Goal: Task Accomplishment & Management: Use online tool/utility

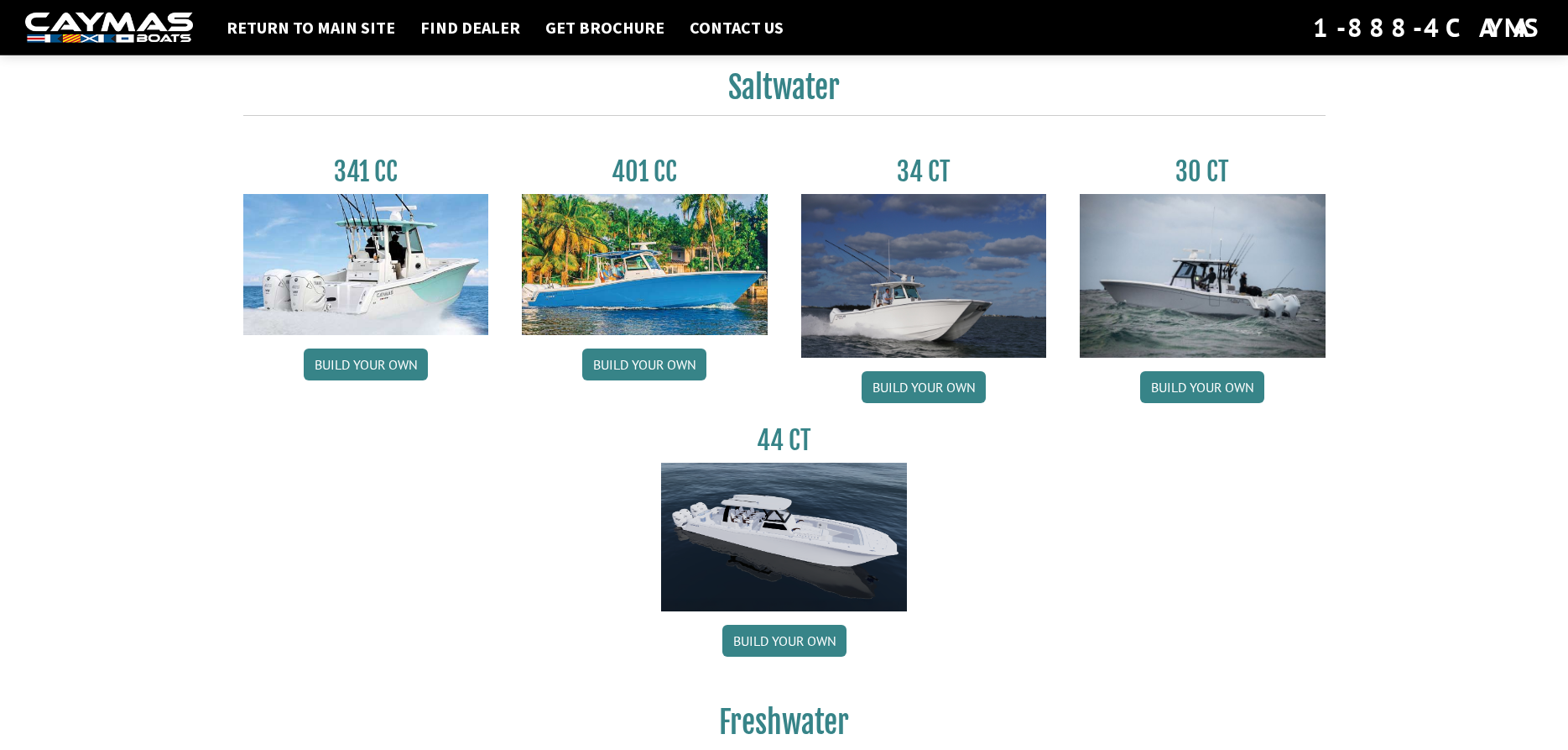
scroll to position [771, 0]
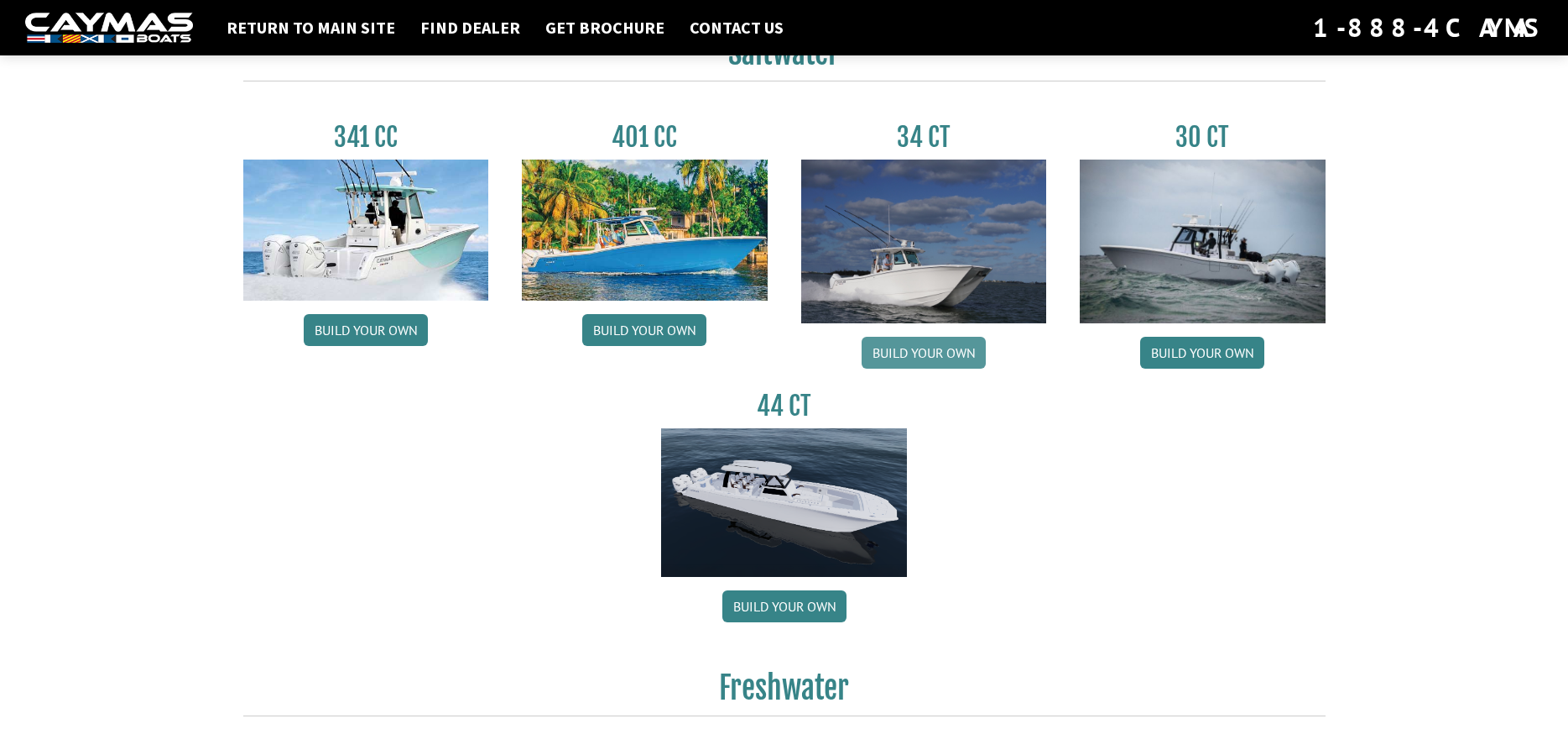
click at [939, 355] on link "Build your own" at bounding box center [923, 352] width 124 height 32
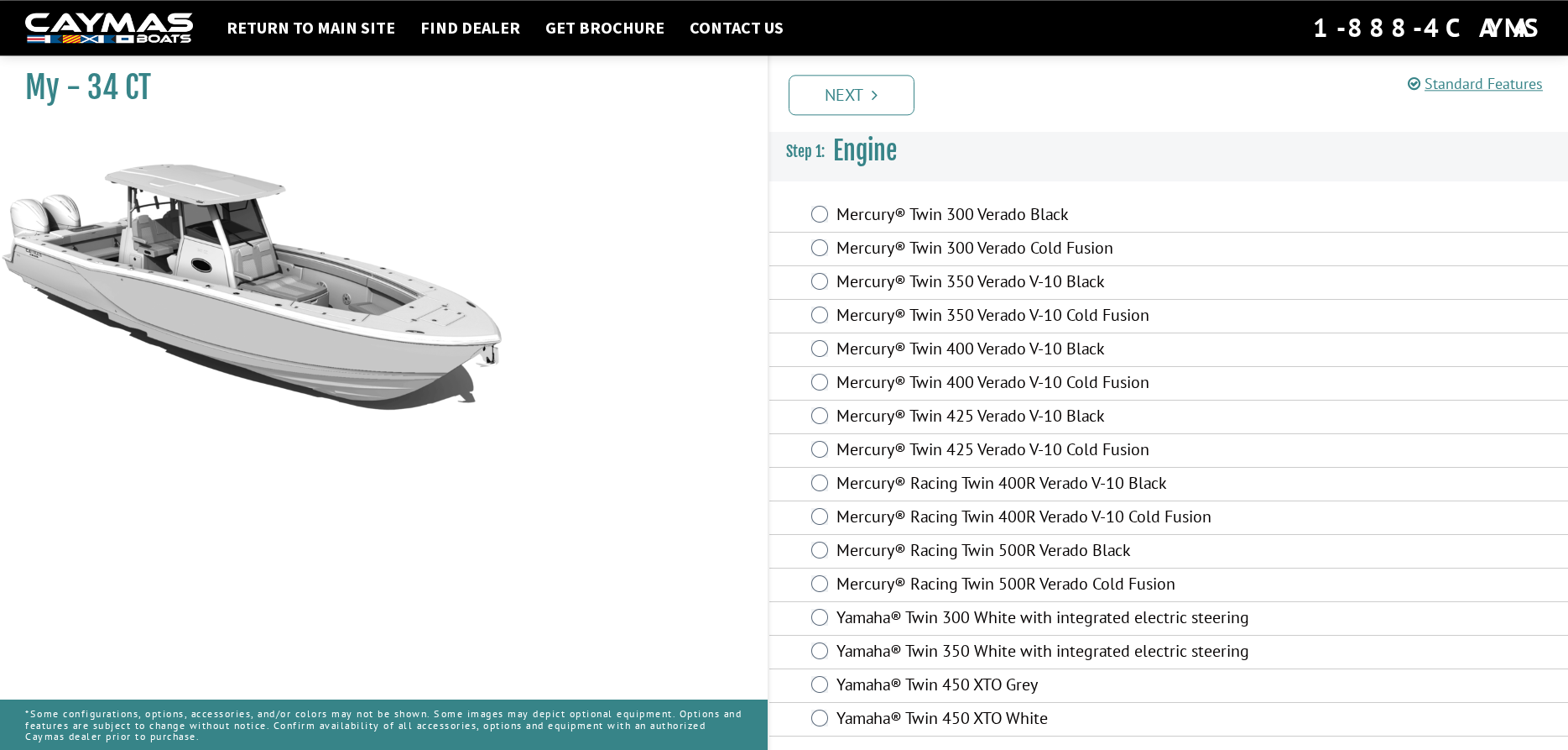
scroll to position [3, 0]
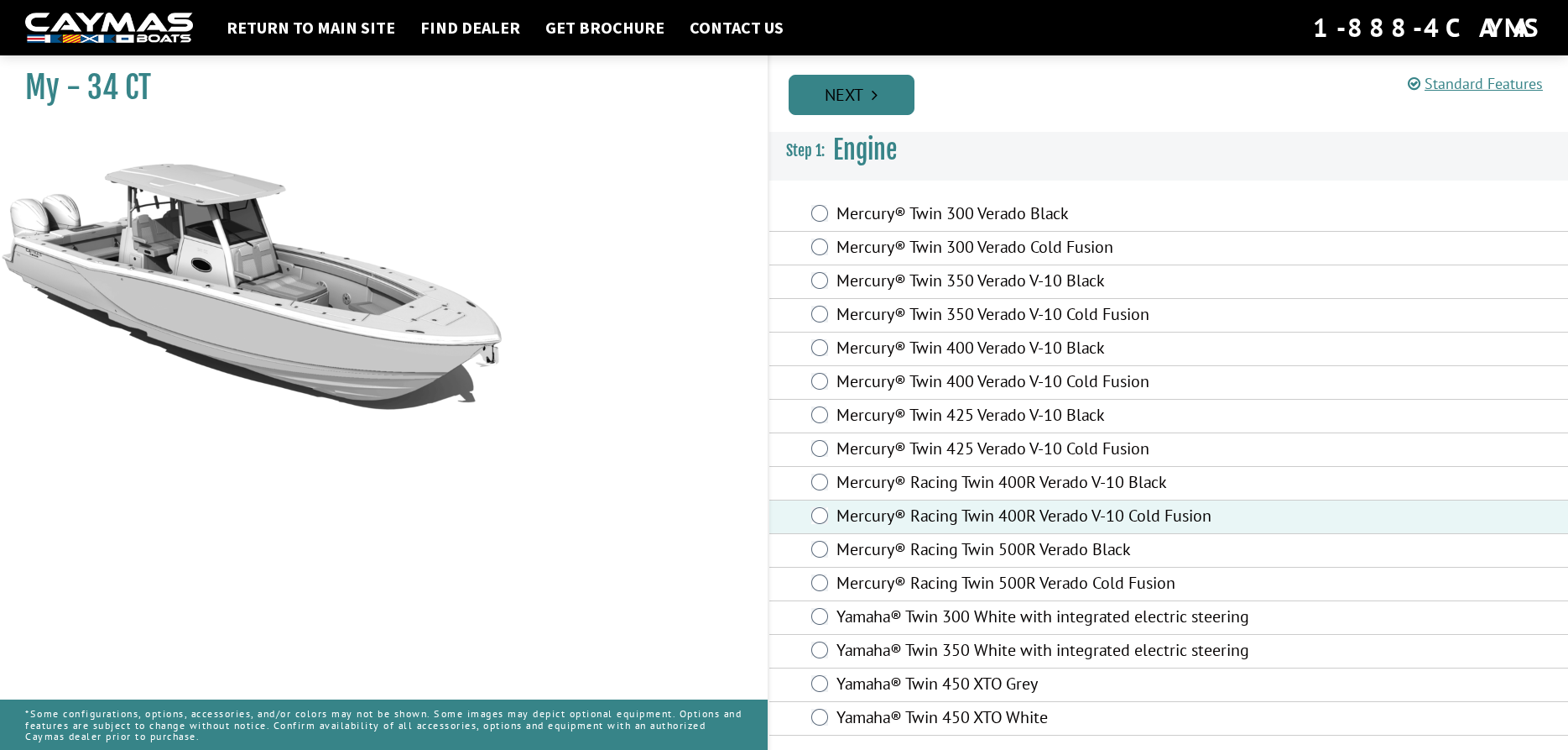
click at [871, 96] on link "Next" at bounding box center [852, 95] width 126 height 40
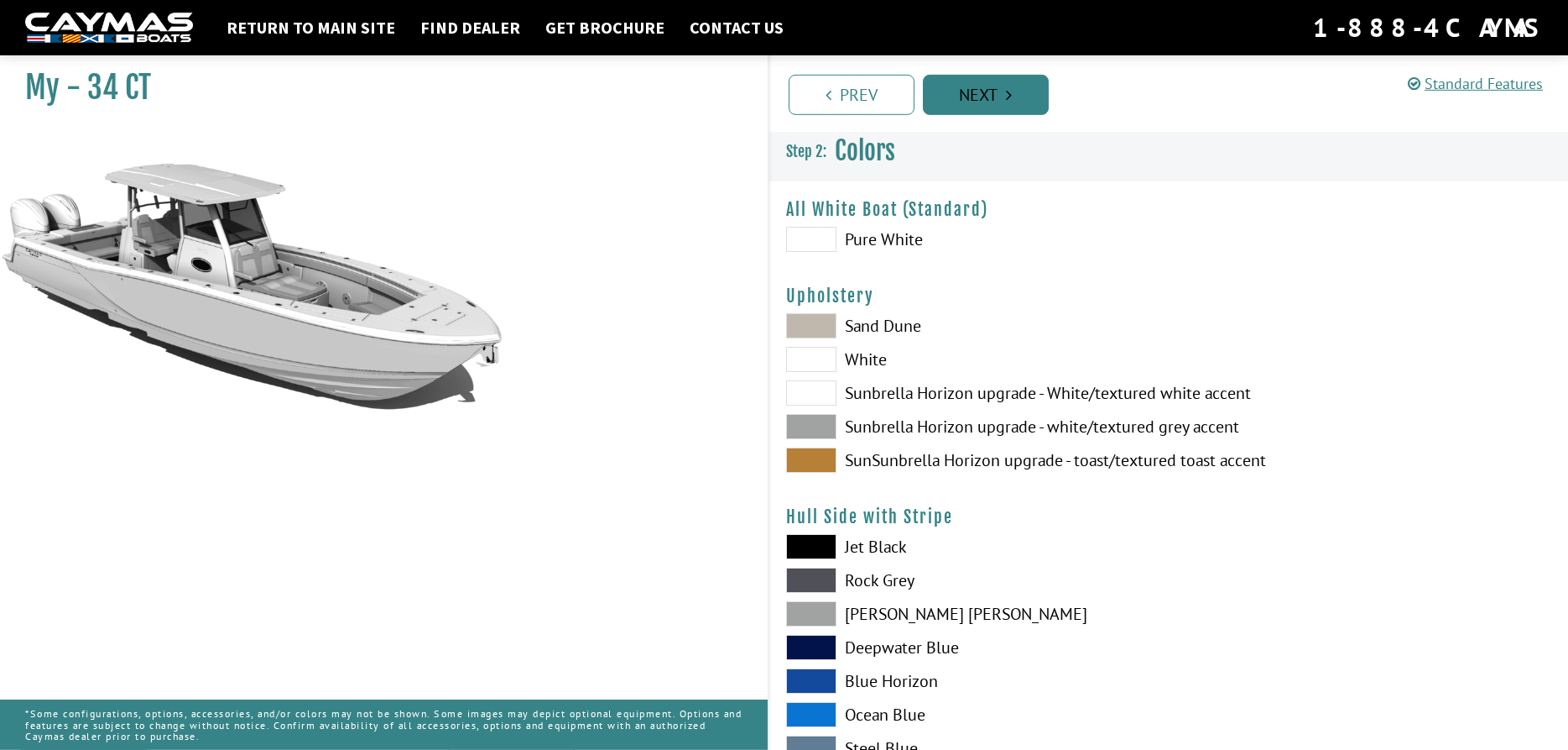
scroll to position [0, 0]
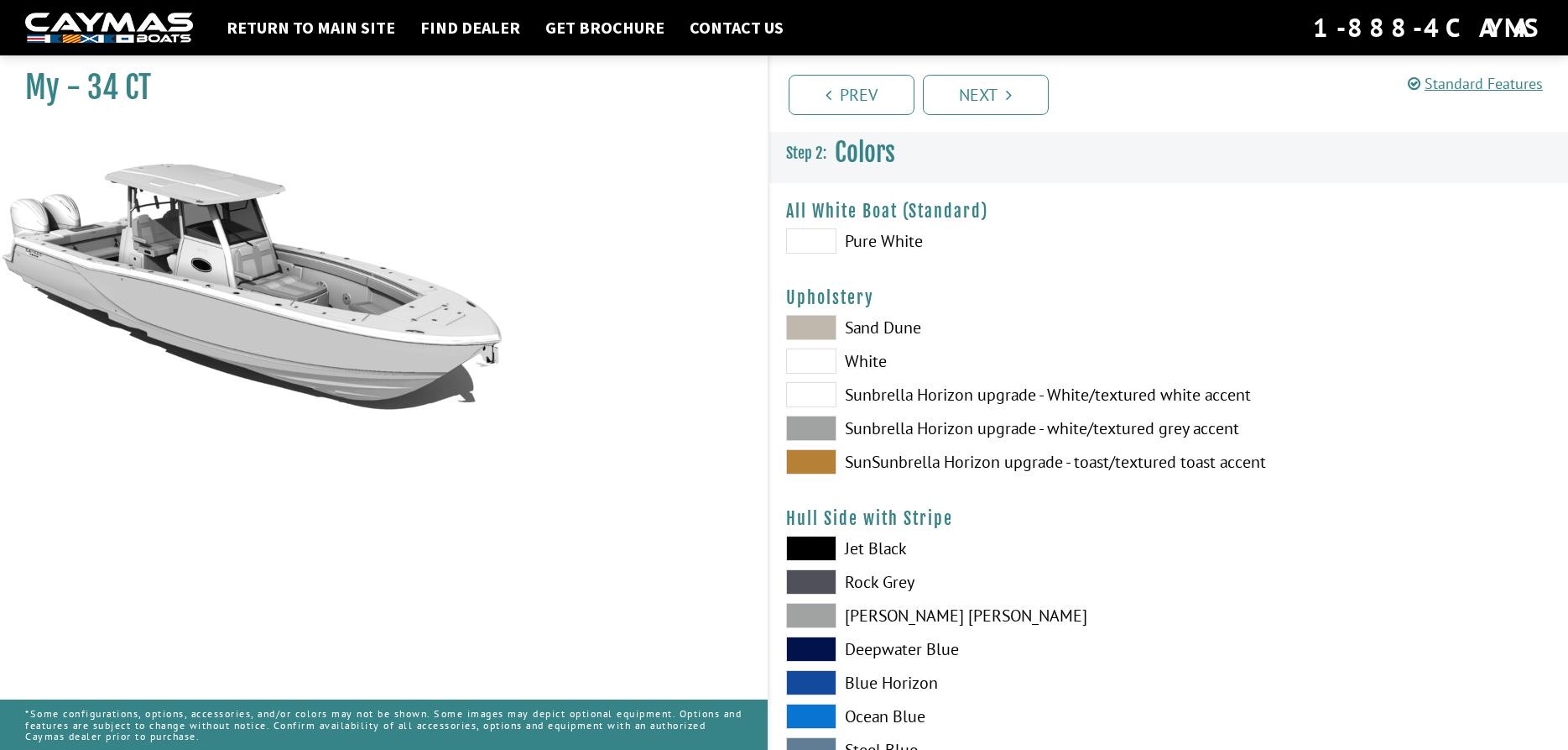
click at [806, 396] on span at bounding box center [812, 394] width 51 height 25
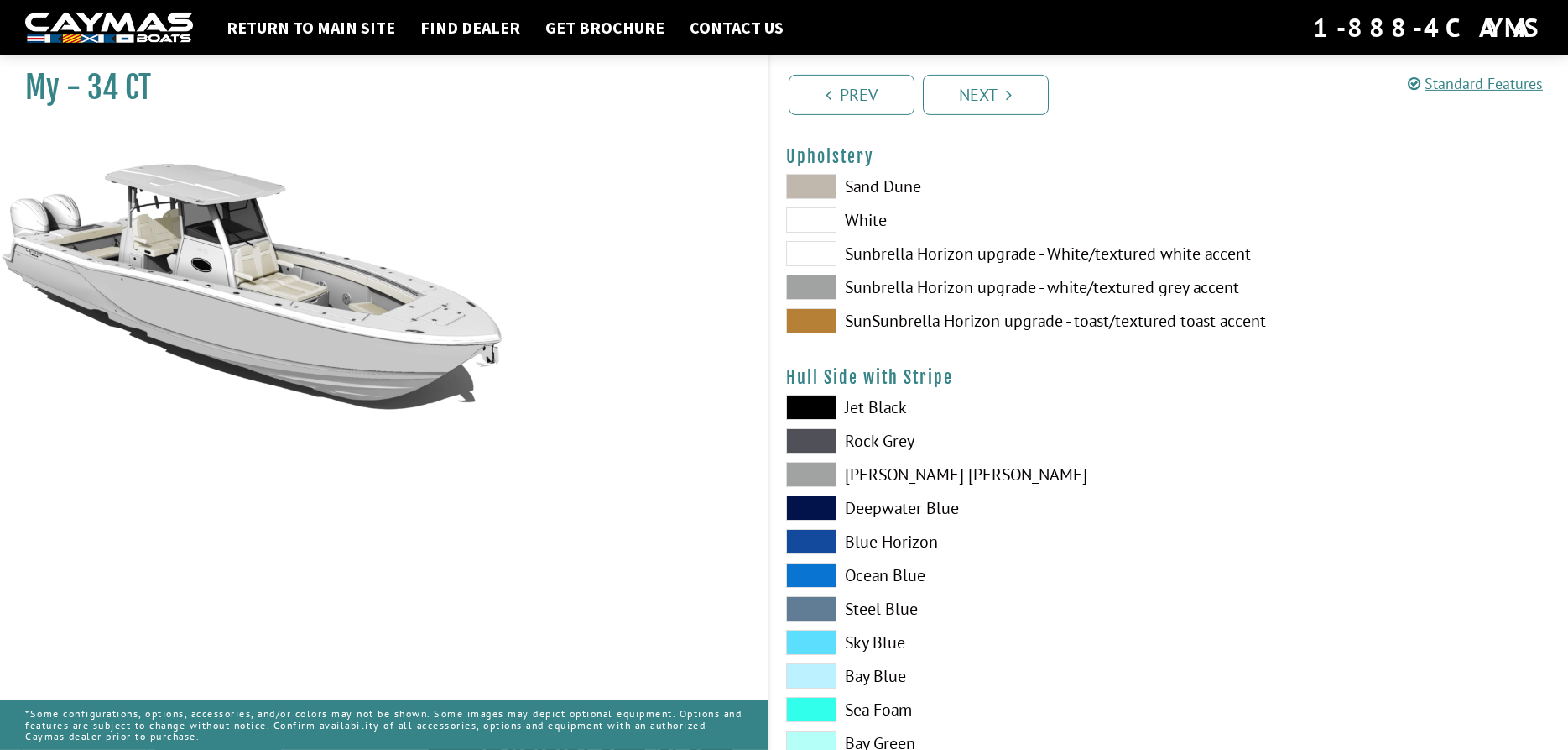
scroll to position [171, 0]
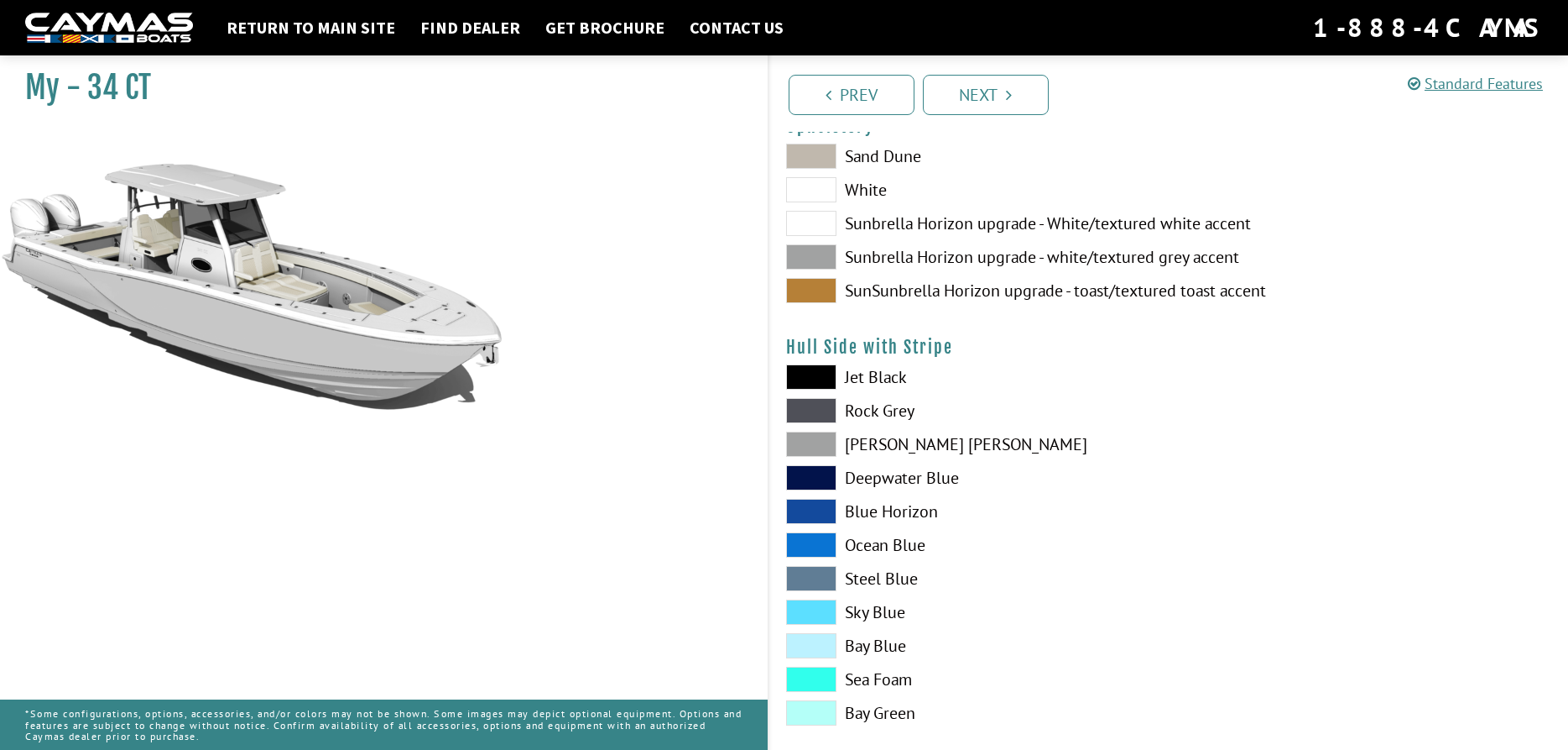
click at [812, 444] on span at bounding box center [812, 444] width 51 height 25
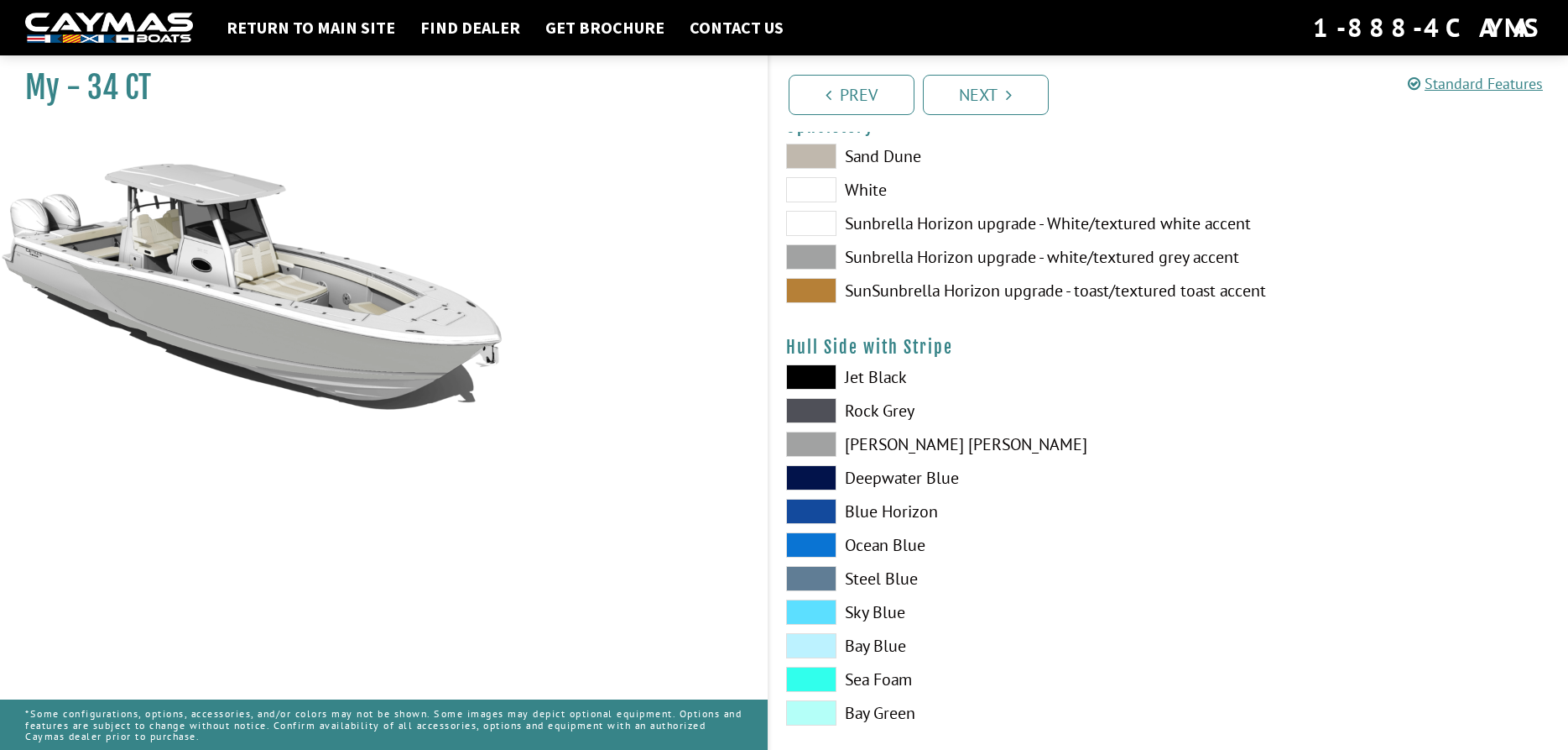
click at [818, 580] on span at bounding box center [812, 578] width 51 height 25
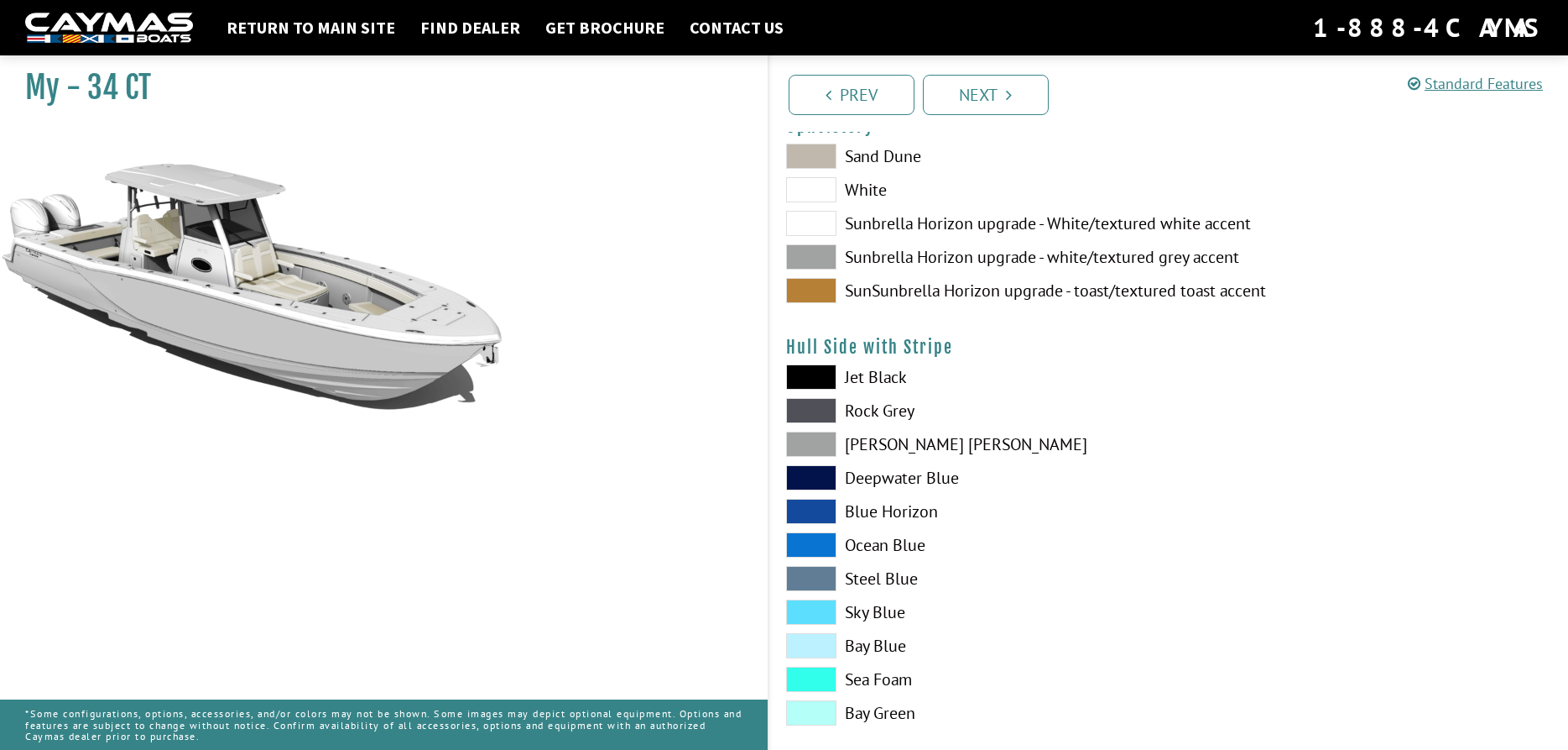
click at [824, 515] on span at bounding box center [812, 511] width 51 height 25
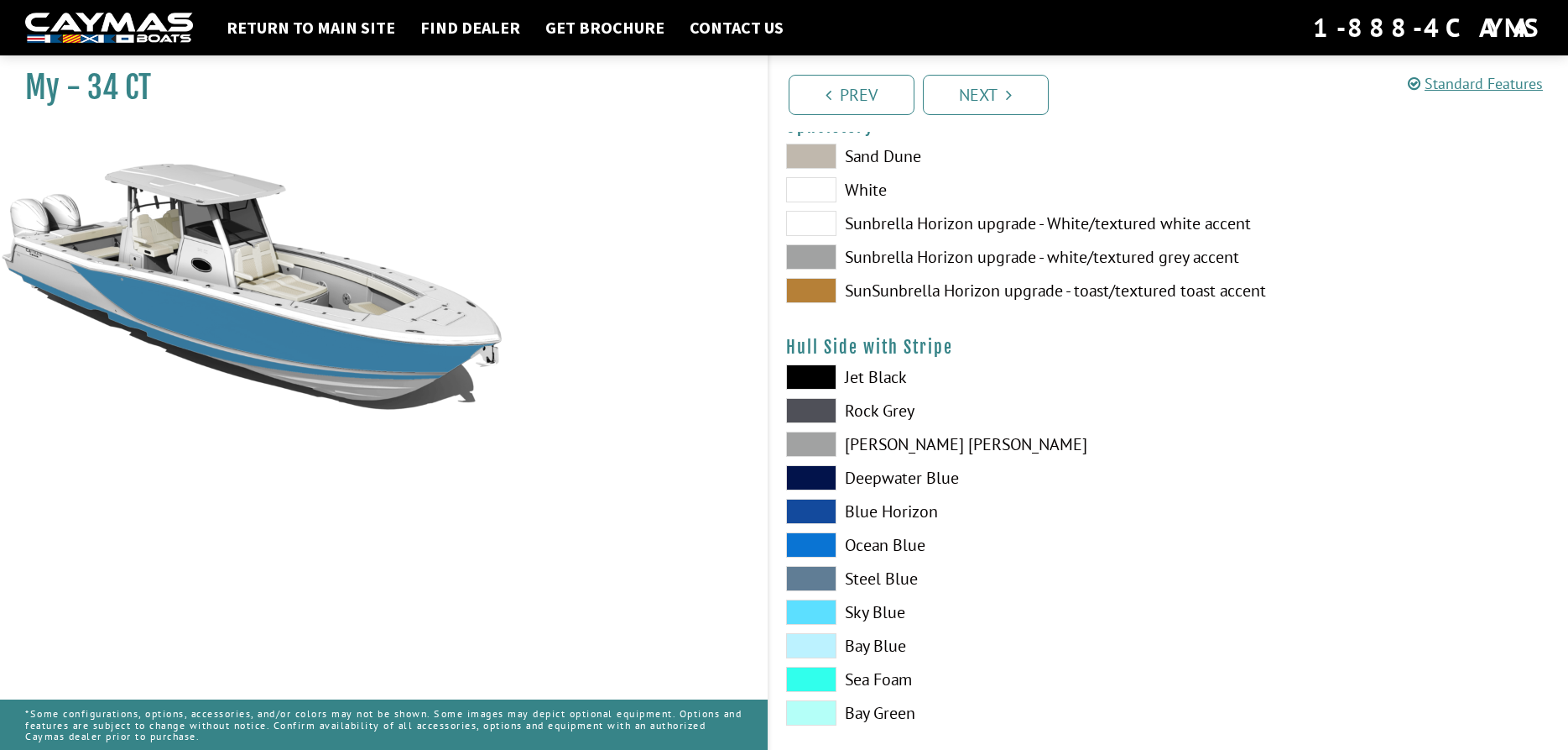
click at [823, 446] on span at bounding box center [812, 444] width 51 height 25
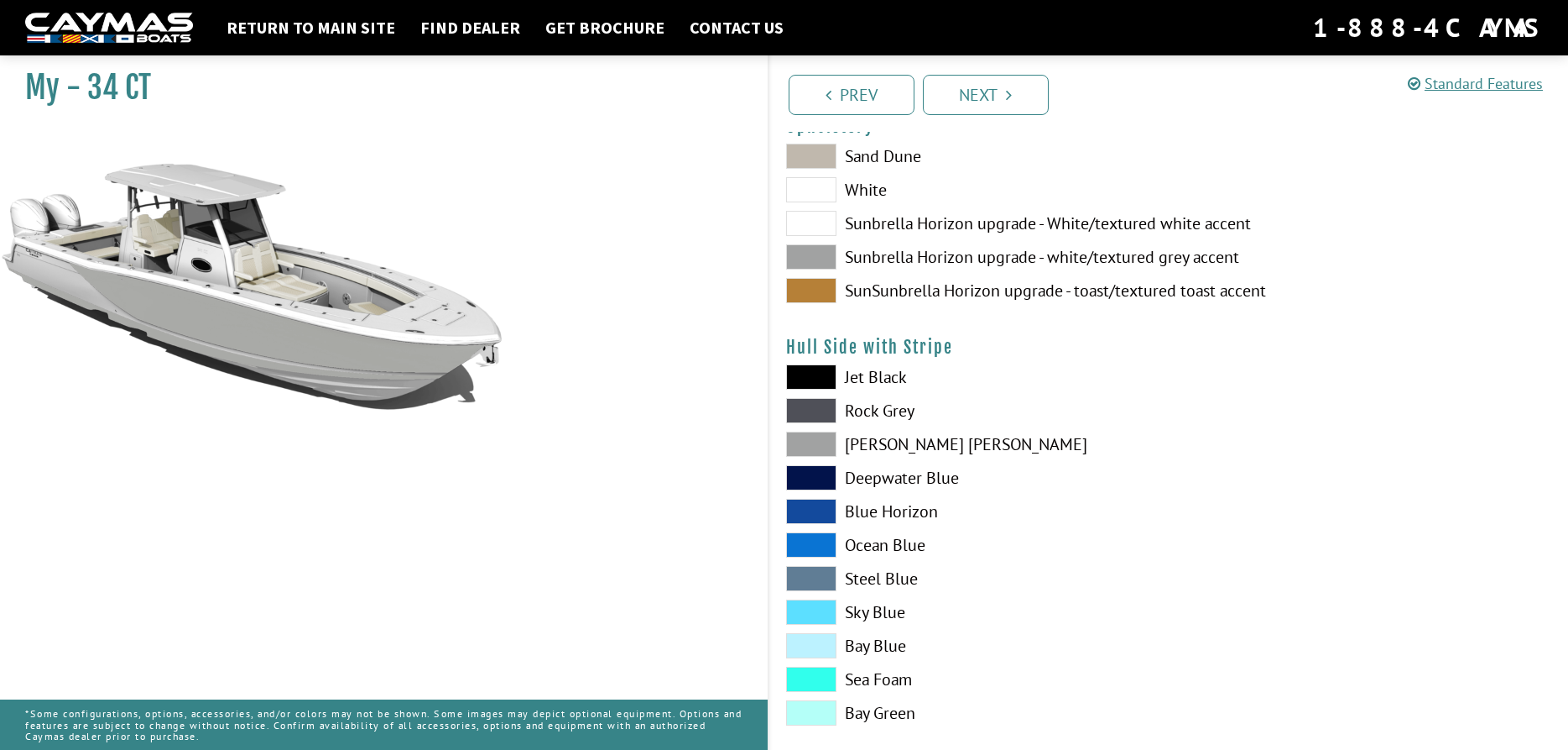
click at [815, 384] on span at bounding box center [812, 377] width 51 height 25
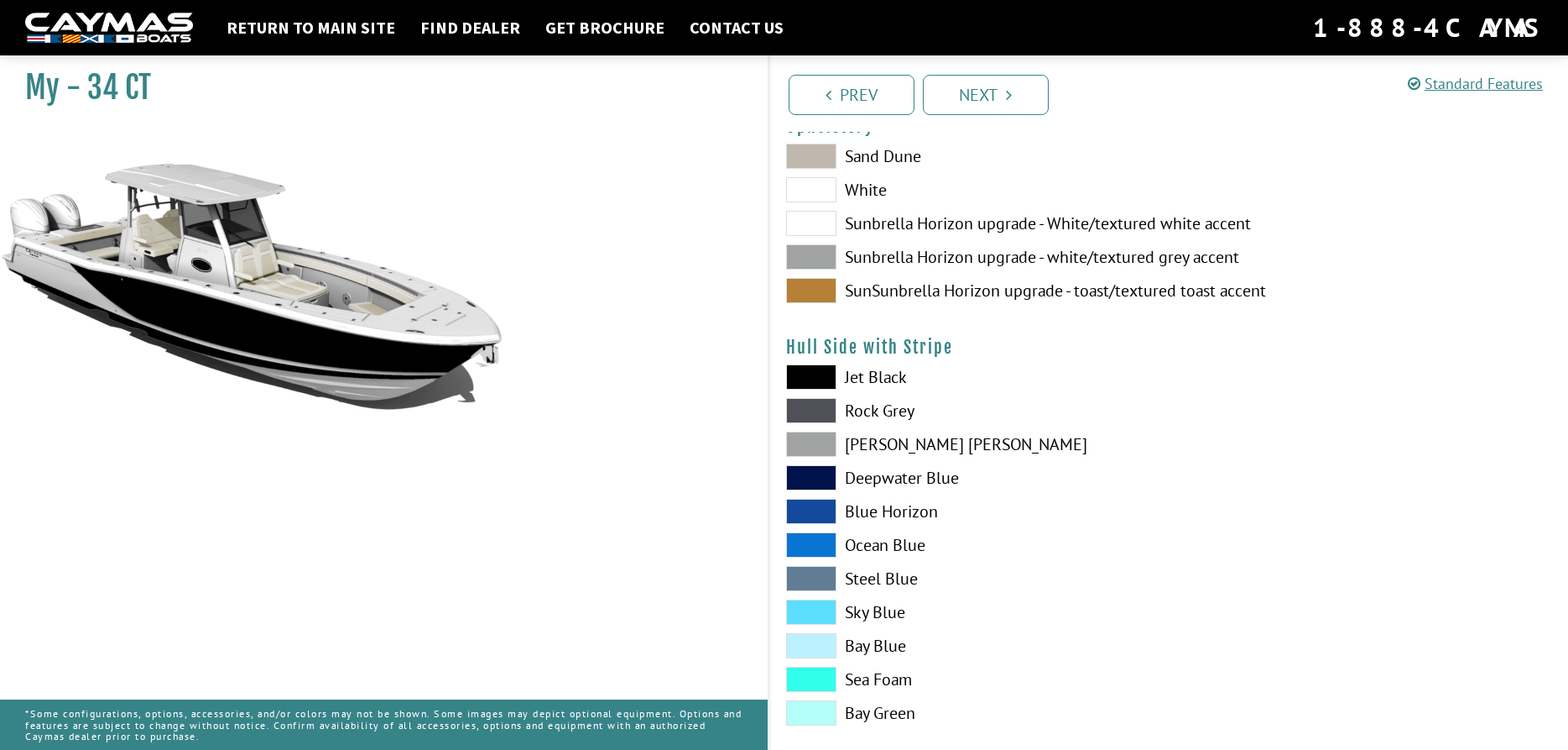
click at [811, 614] on span at bounding box center [812, 612] width 51 height 25
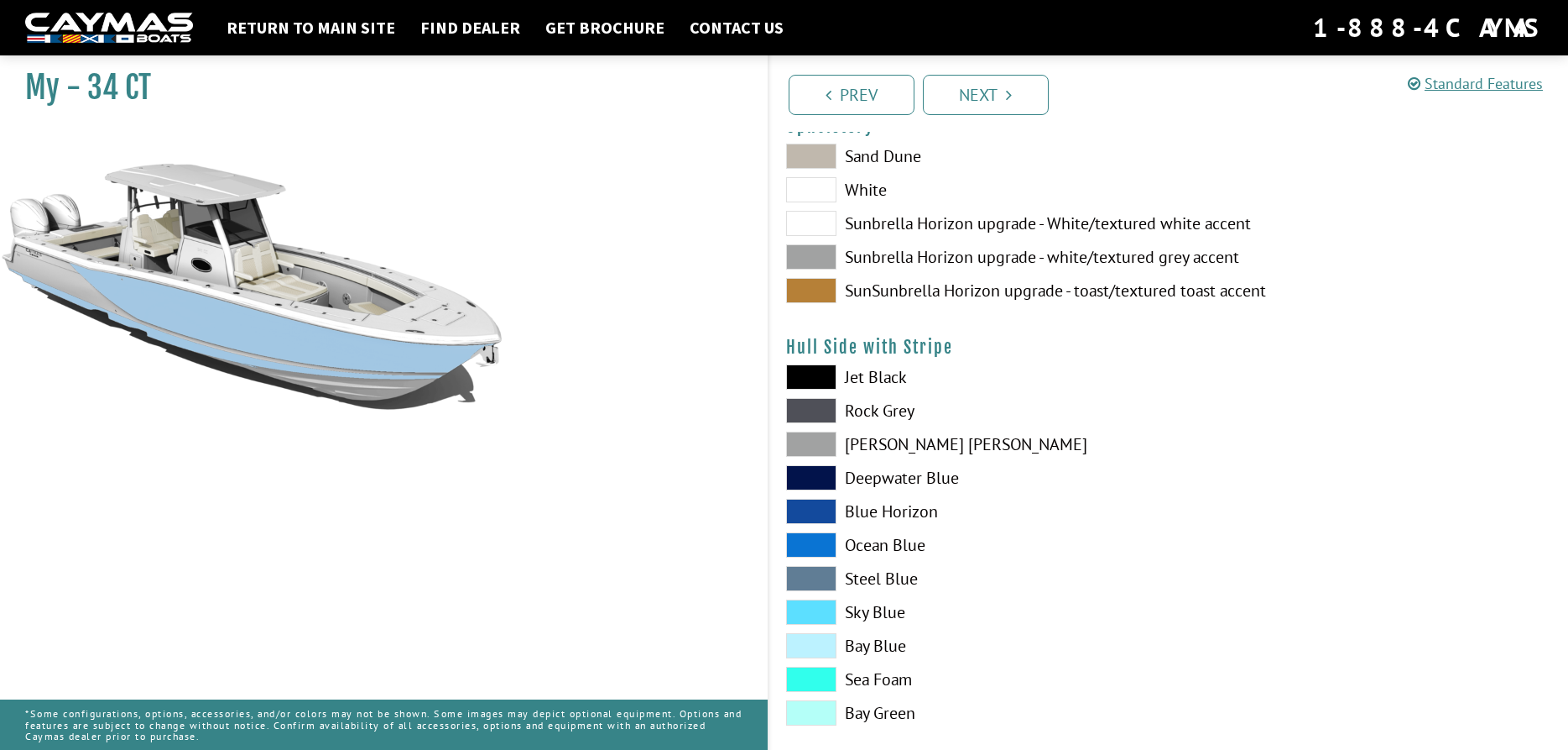
click at [812, 444] on span at bounding box center [812, 444] width 51 height 25
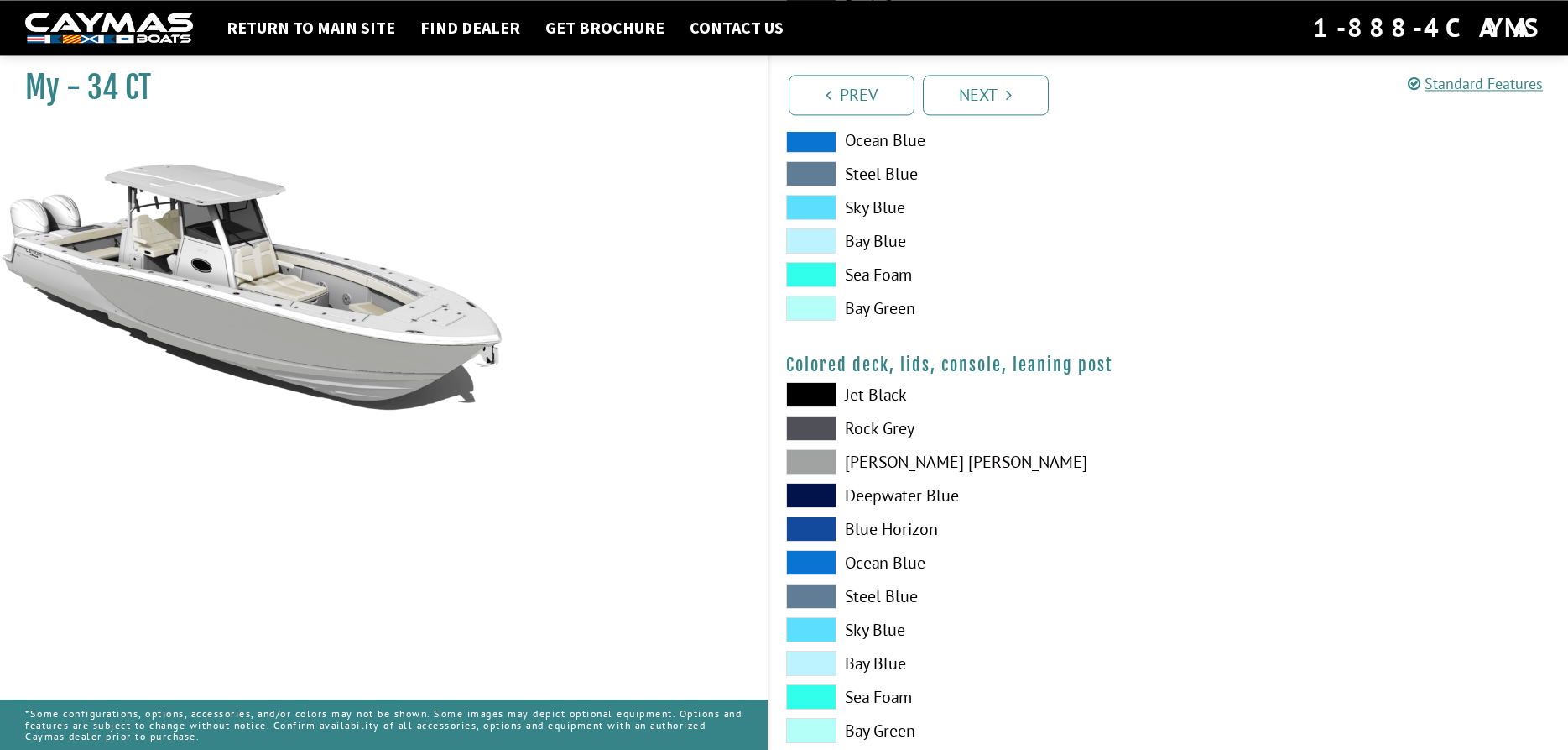
scroll to position [1884, 0]
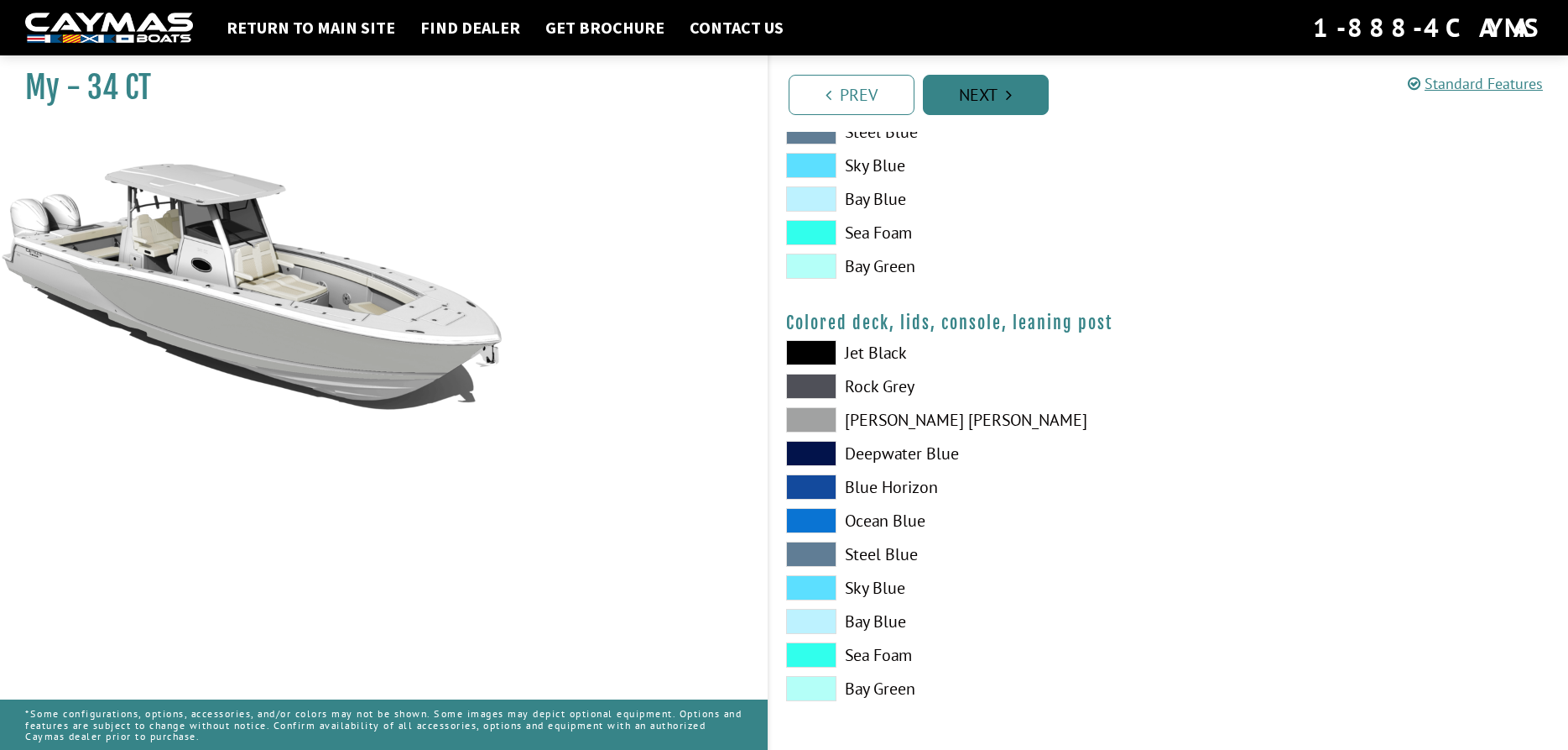
click at [961, 98] on link "Next" at bounding box center [986, 95] width 126 height 40
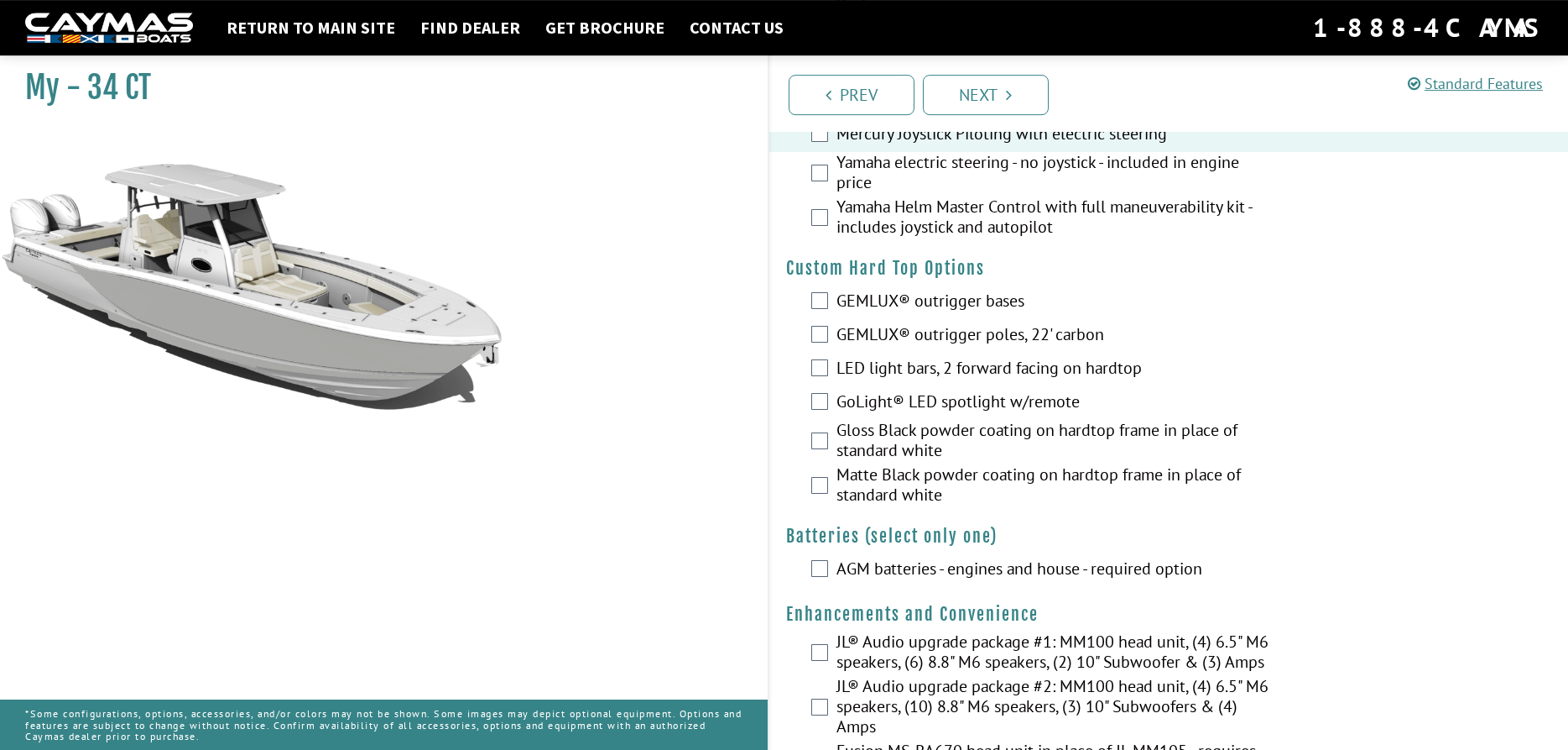
scroll to position [171, 0]
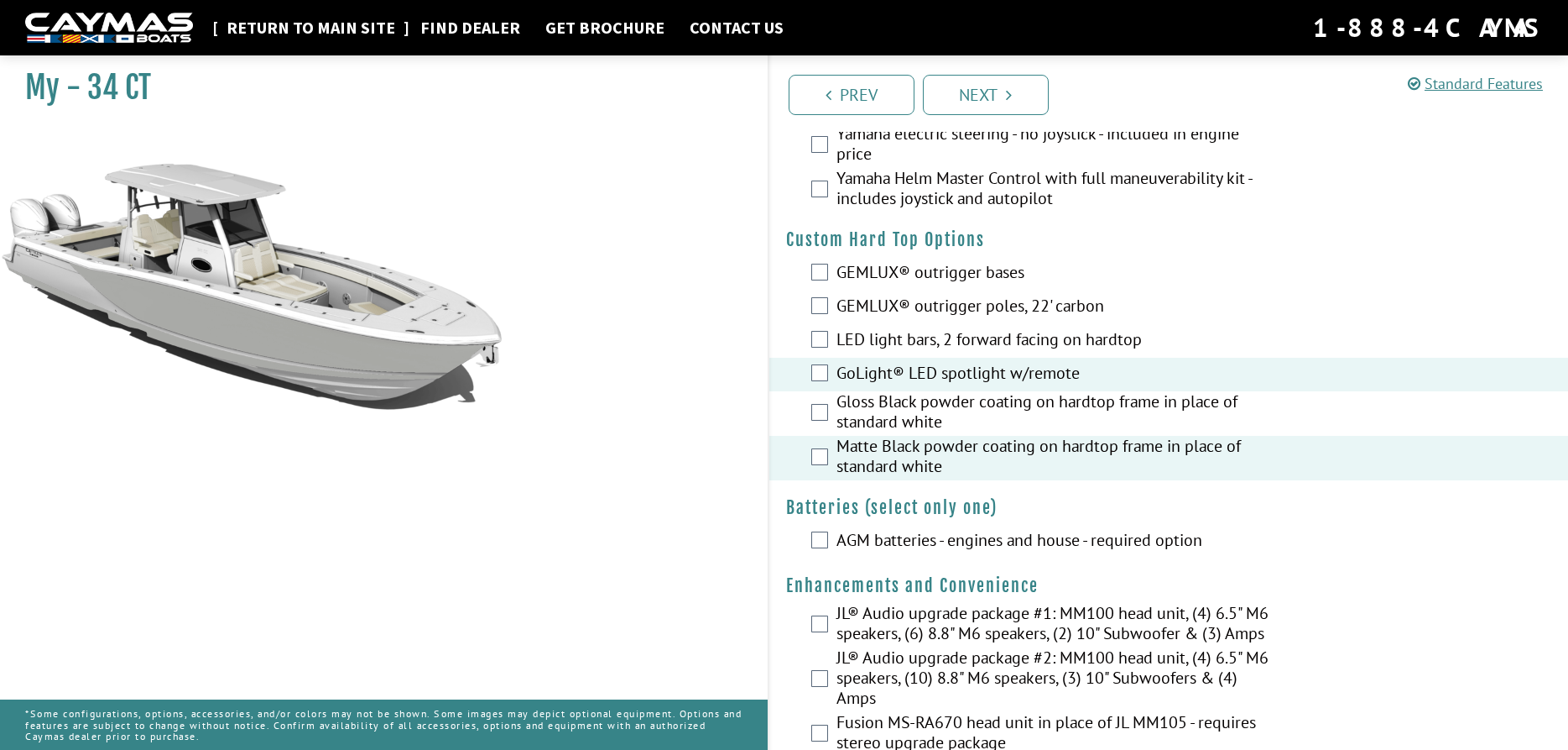
click at [294, 18] on link "Return to main site" at bounding box center [311, 28] width 186 height 22
